Goal: Check status

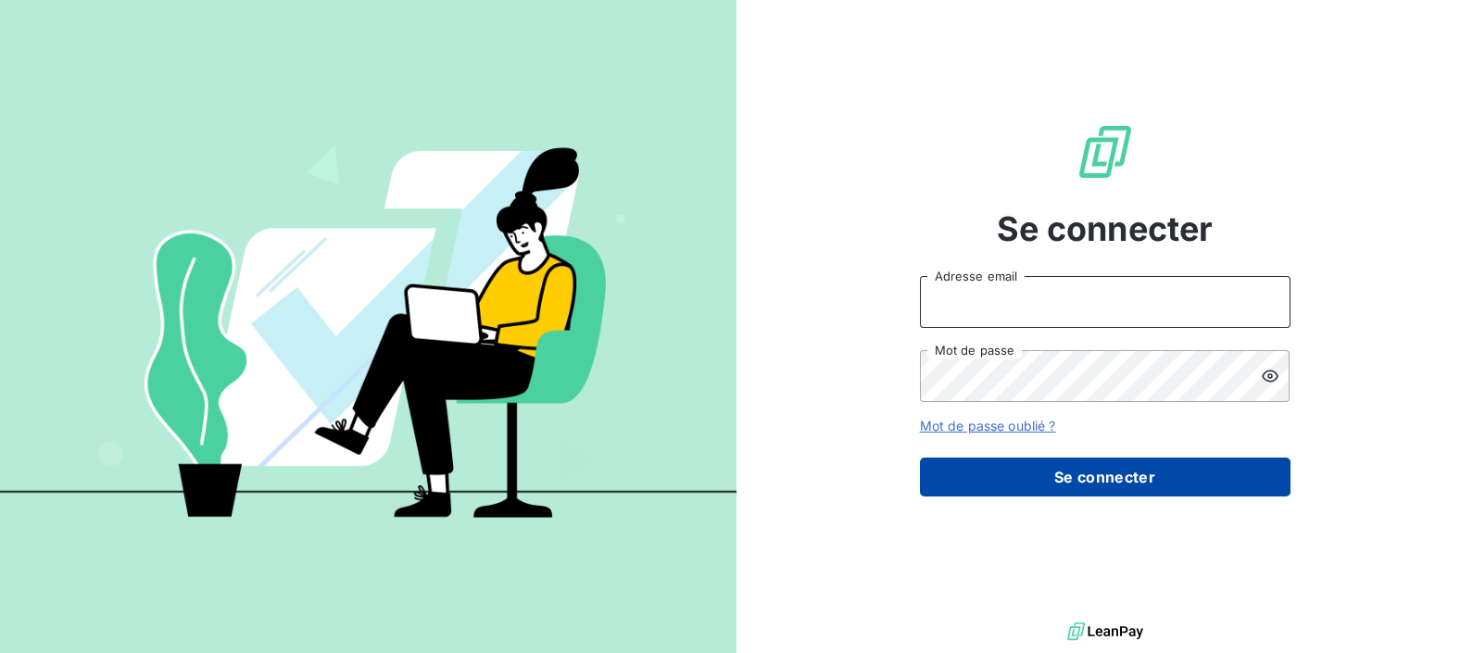
type input "[PERSON_NAME][EMAIL_ADDRESS][DOMAIN_NAME]"
click at [1056, 482] on button "Se connecter" at bounding box center [1105, 477] width 370 height 39
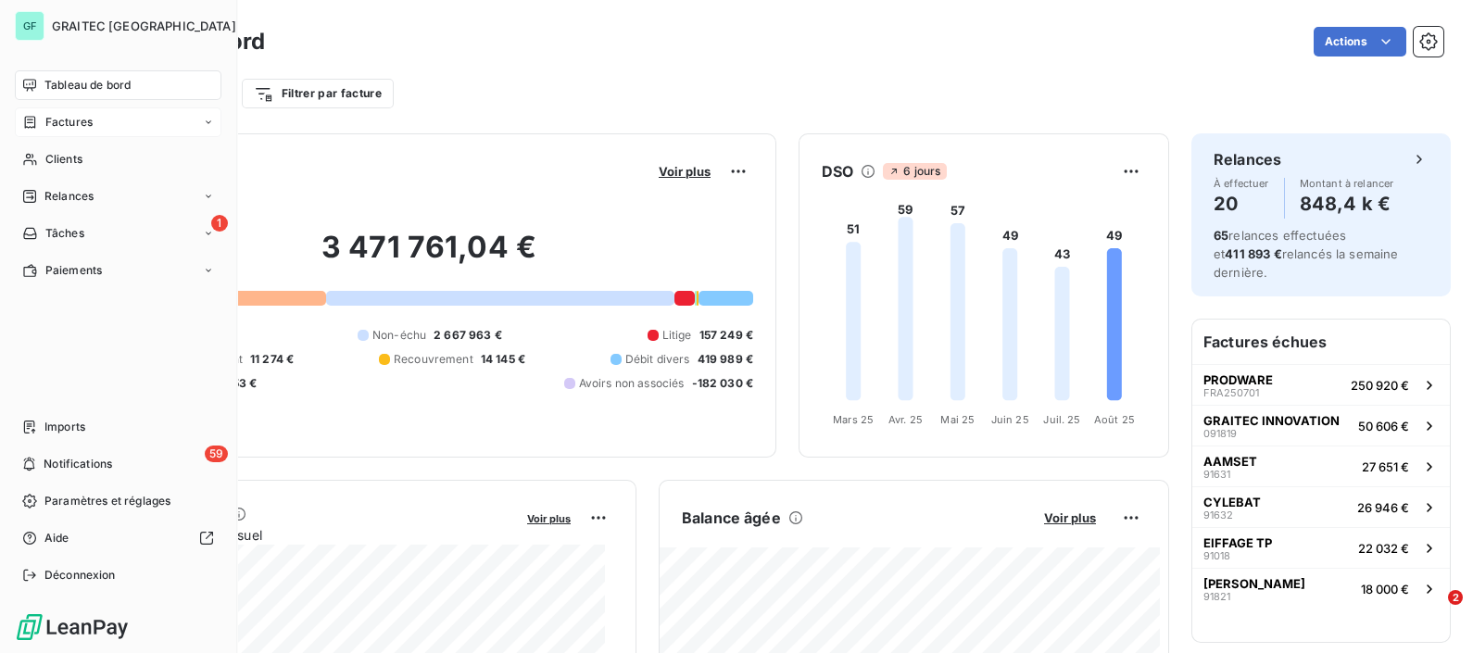
click at [136, 125] on div "Factures" at bounding box center [118, 122] width 207 height 30
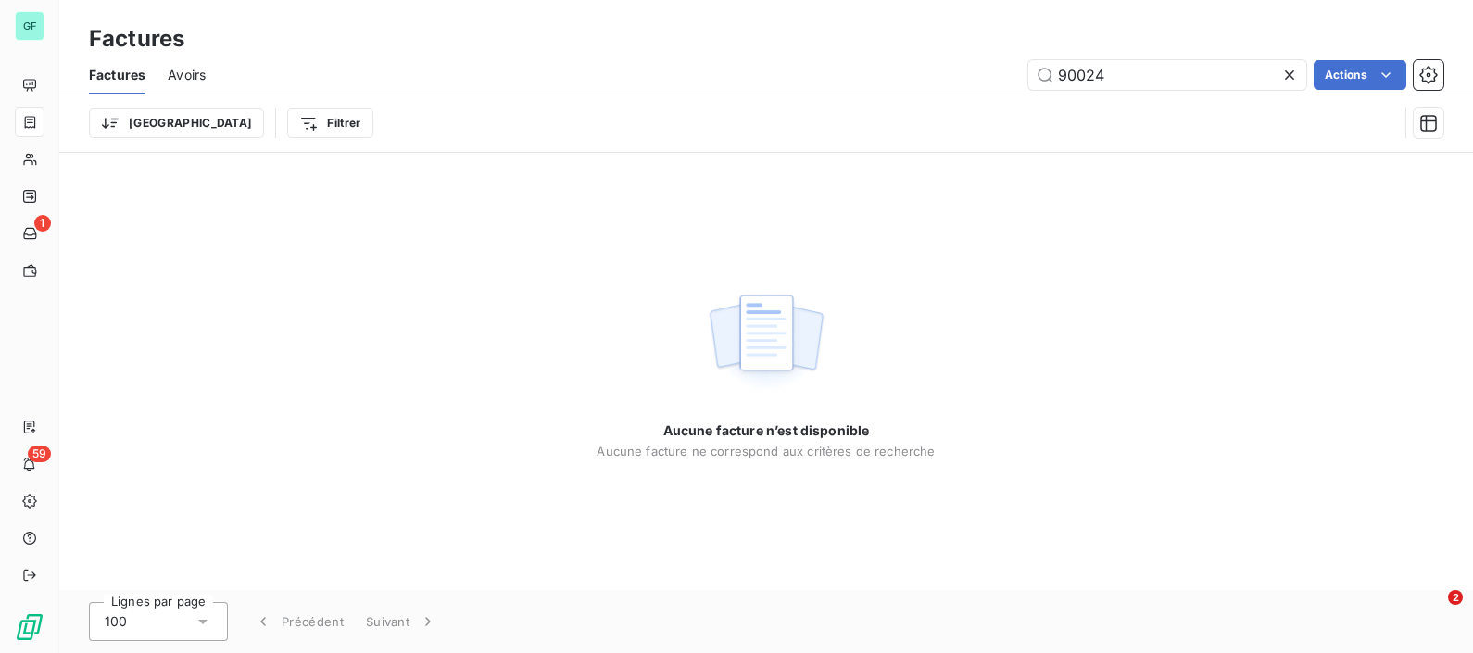
drag, startPoint x: 1120, startPoint y: 78, endPoint x: 913, endPoint y: 62, distance: 207.1
click at [913, 62] on div "90024 Actions" at bounding box center [835, 75] width 1215 height 30
type input "ç"
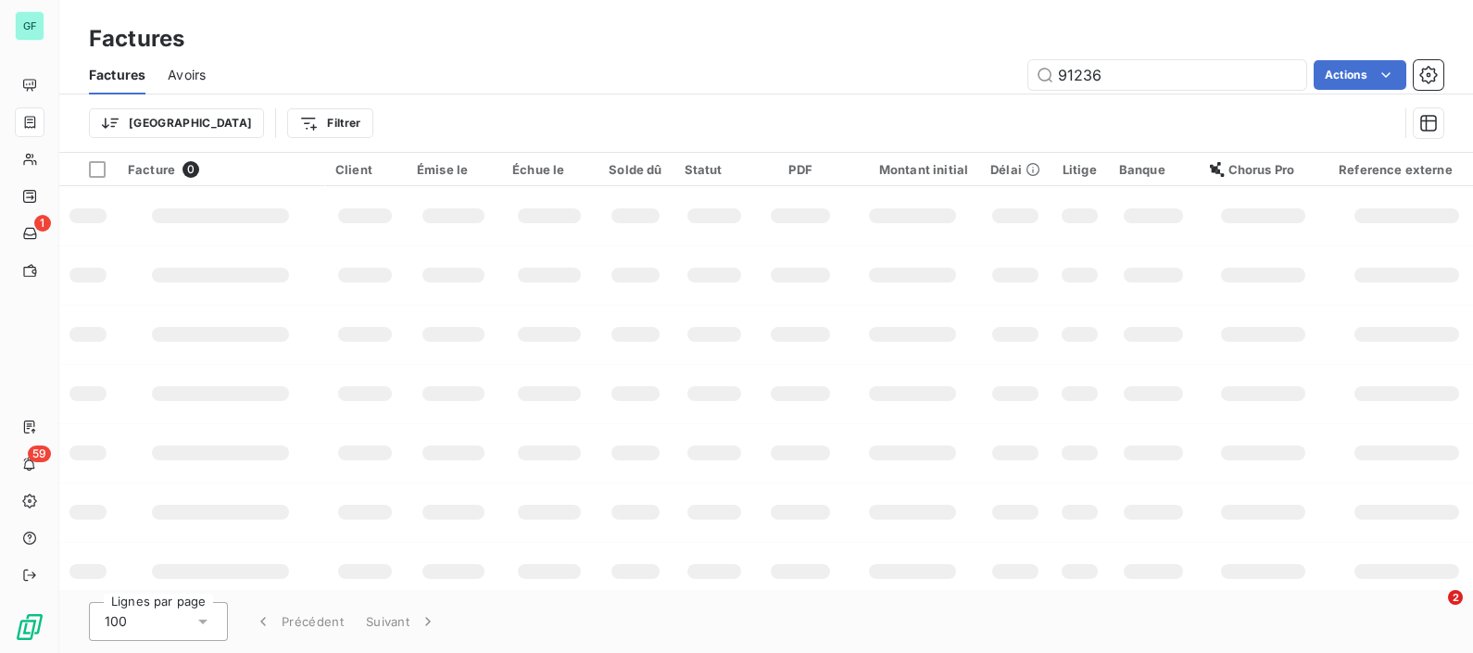
type input "91236"
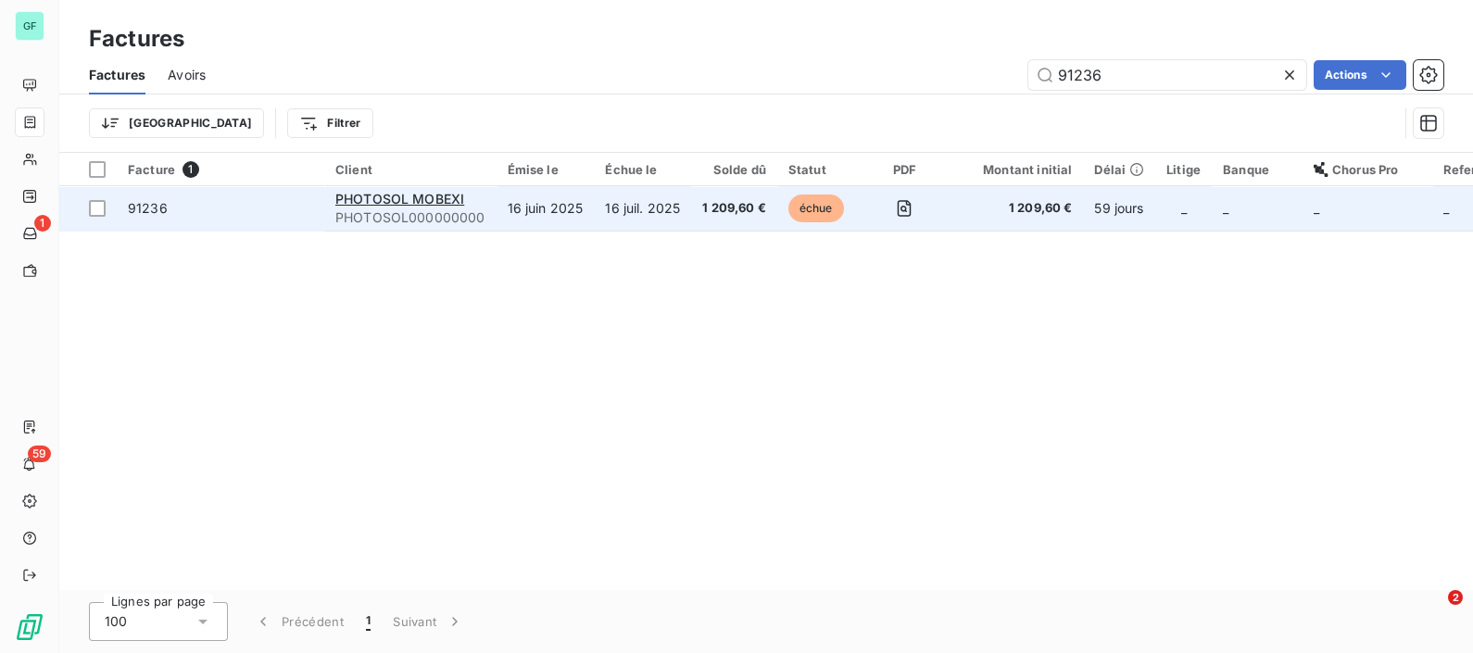
click at [633, 206] on td "16 juil. 2025" at bounding box center [642, 208] width 97 height 44
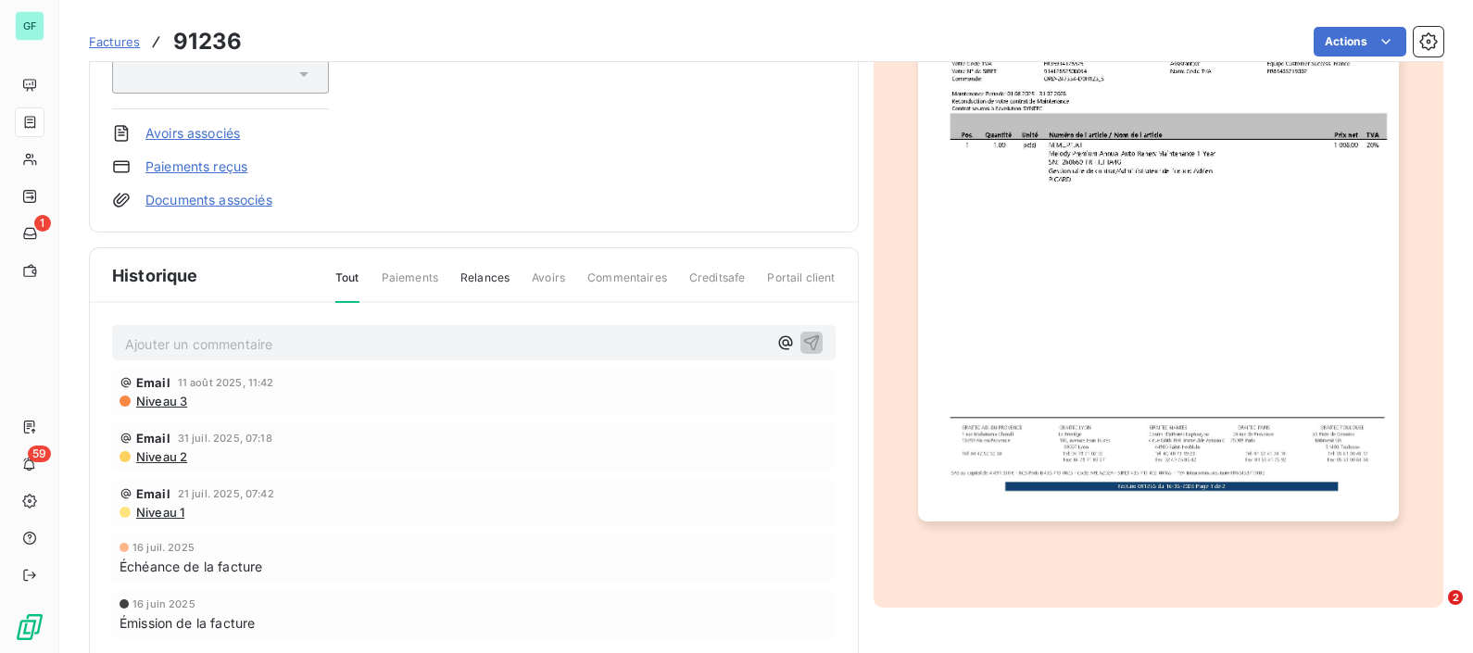
scroll to position [347, 0]
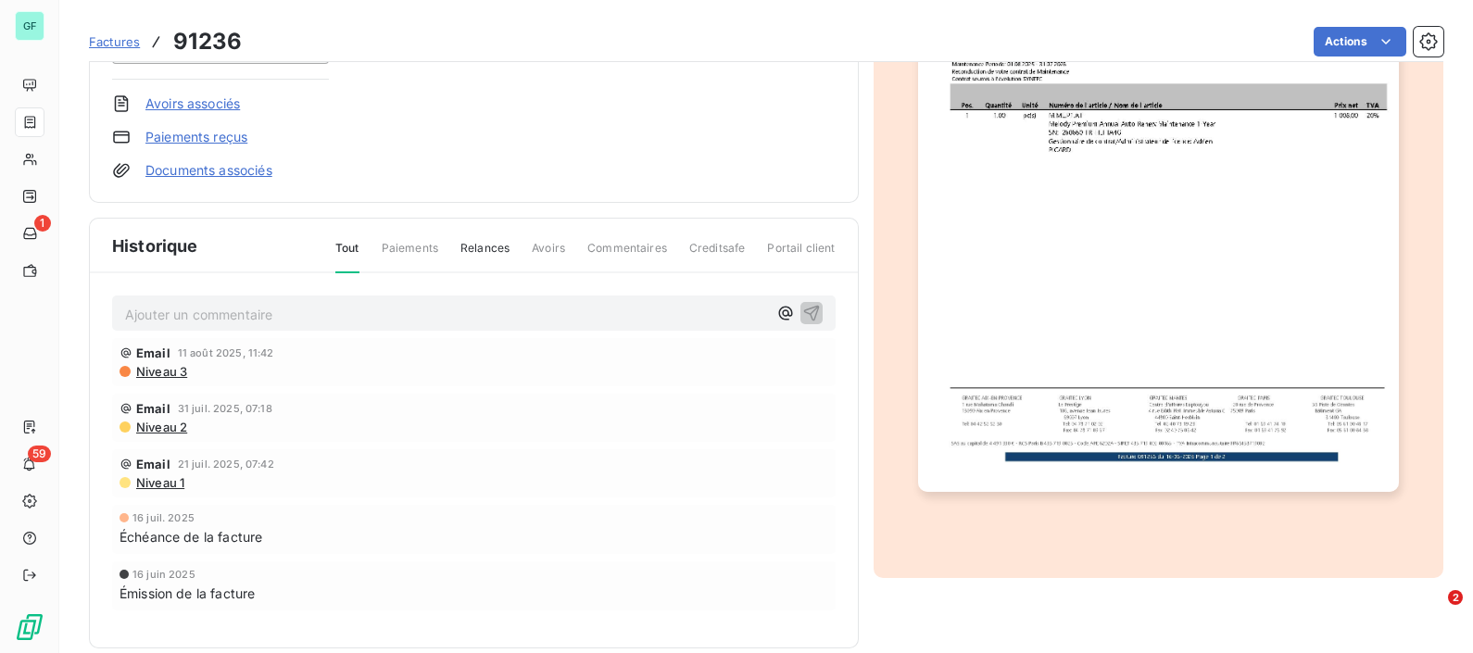
click at [395, 241] on span "Paiements" at bounding box center [410, 255] width 56 height 31
